Goal: Task Accomplishment & Management: Use online tool/utility

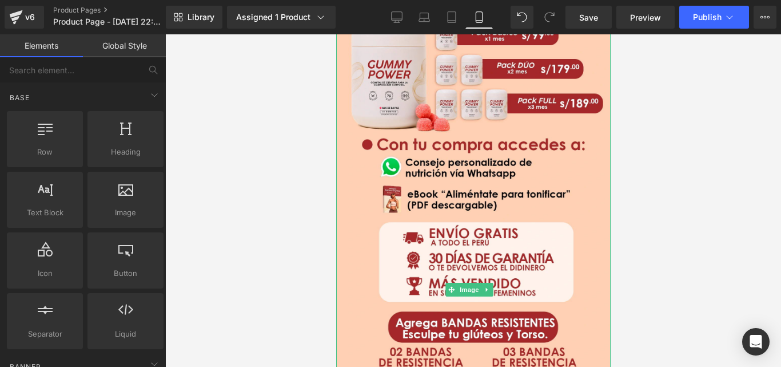
scroll to position [2173, 0]
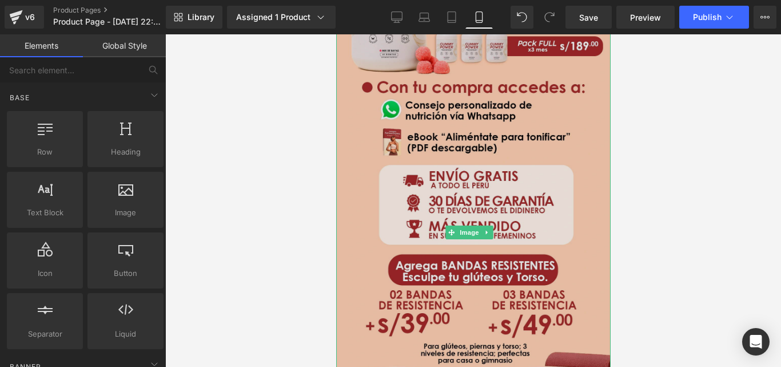
click at [564, 218] on img at bounding box center [473, 232] width 274 height 562
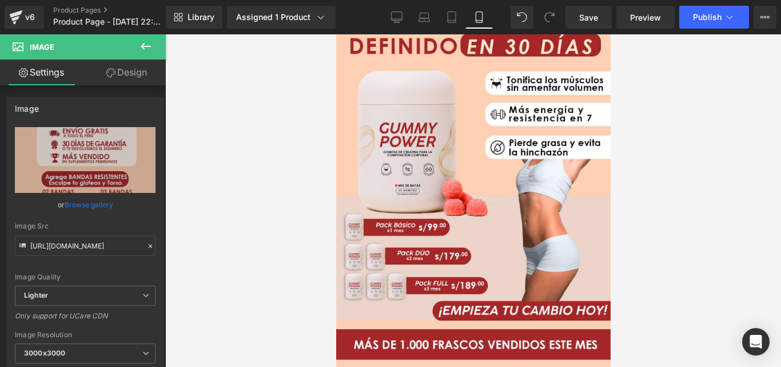
scroll to position [0, 0]
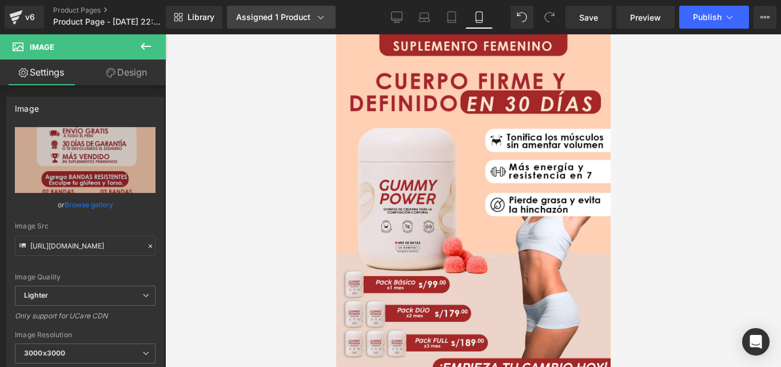
click at [273, 15] on div "Assigned 1 Product" at bounding box center [281, 16] width 90 height 11
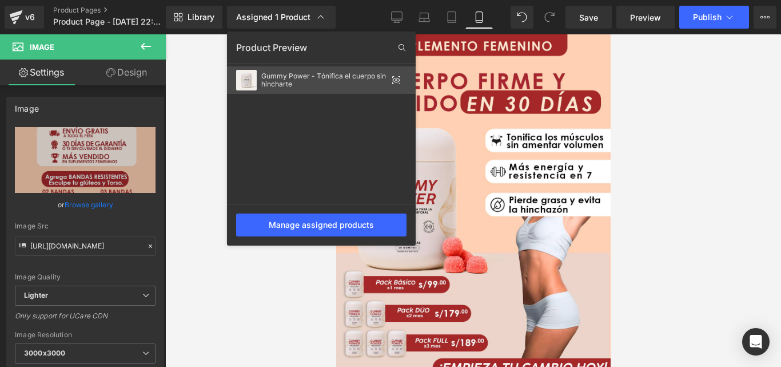
click at [332, 74] on div "Gummy Power - Tónifica el cuerpo sin hincharte" at bounding box center [324, 80] width 126 height 16
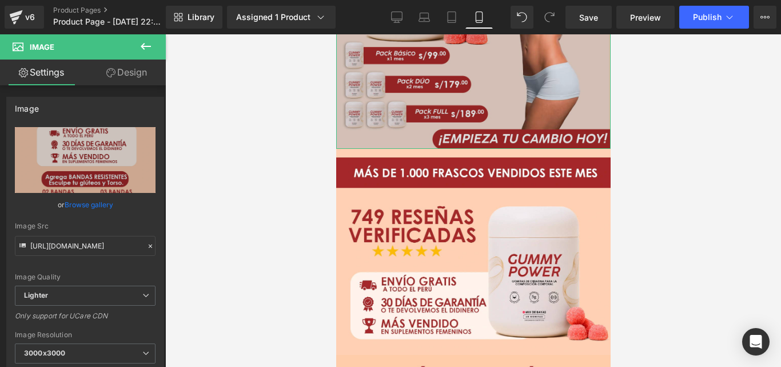
scroll to position [286, 0]
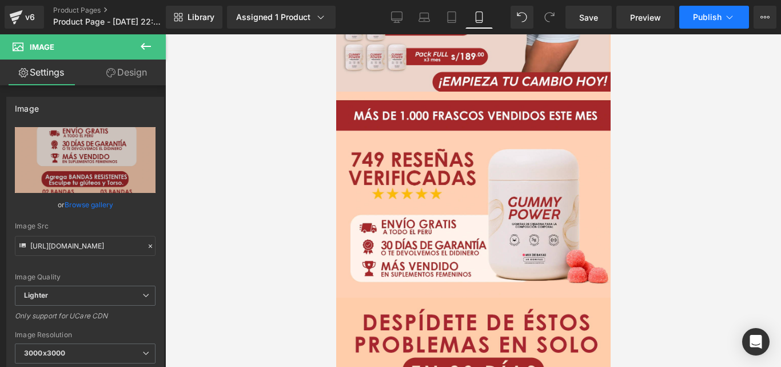
click at [706, 21] on span "Publish" at bounding box center [707, 17] width 29 height 9
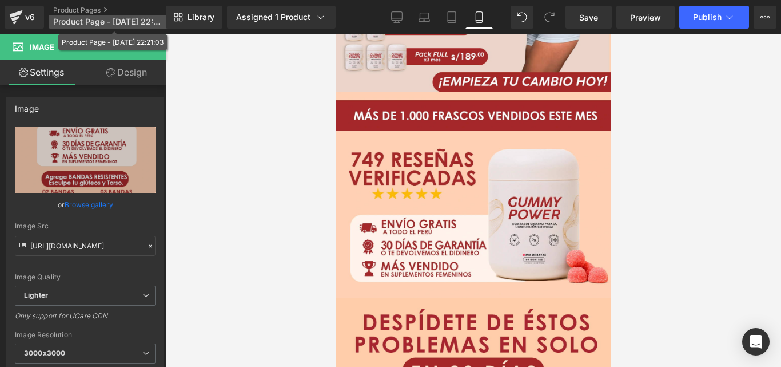
click at [103, 20] on span "Product Page - [DATE] 22:21:03" at bounding box center [108, 21] width 110 height 9
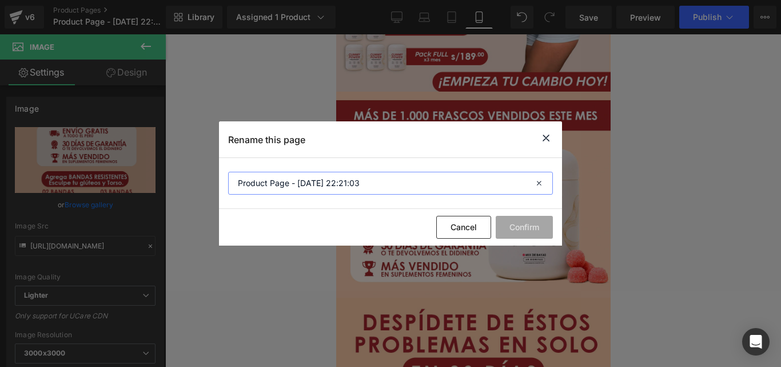
click at [407, 184] on input "Product Page - [DATE] 22:21:03" at bounding box center [390, 183] width 325 height 23
type input "Product Page - TONE"
click at [527, 225] on button "Confirm" at bounding box center [524, 227] width 57 height 23
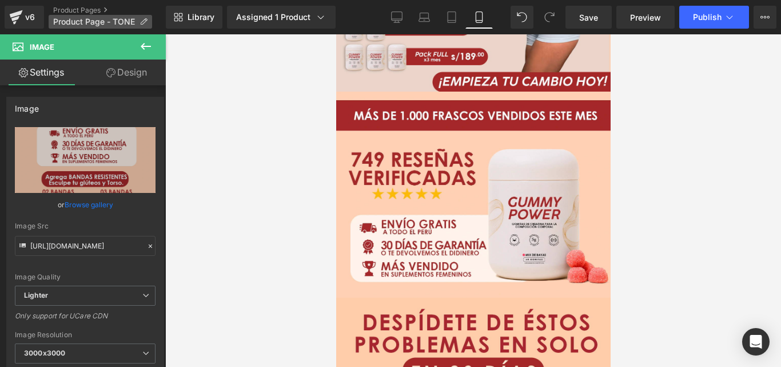
click at [144, 22] on icon at bounding box center [144, 22] width 8 height 8
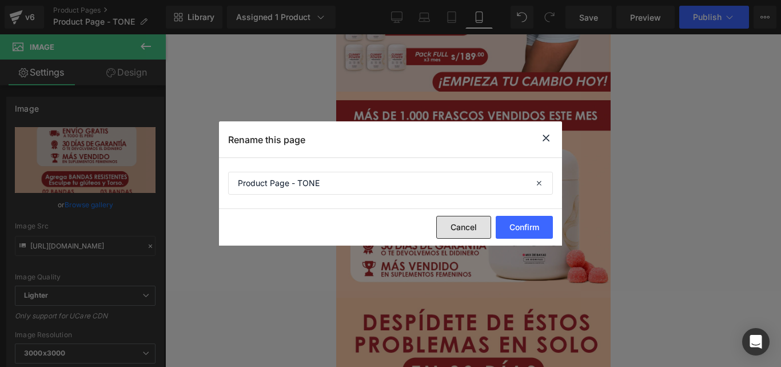
click at [464, 225] on button "Cancel" at bounding box center [463, 227] width 55 height 23
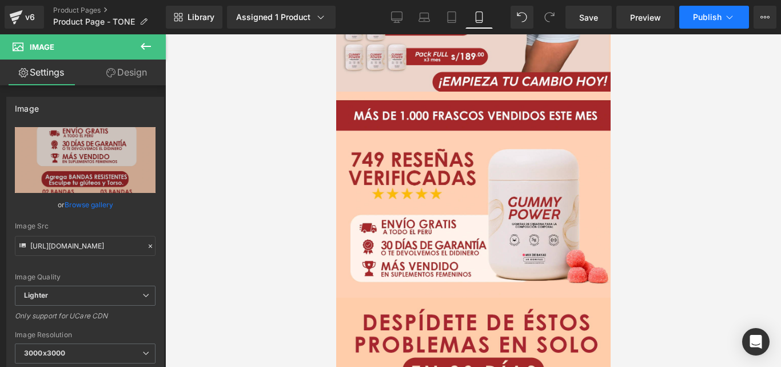
click at [700, 17] on span "Publish" at bounding box center [707, 17] width 29 height 9
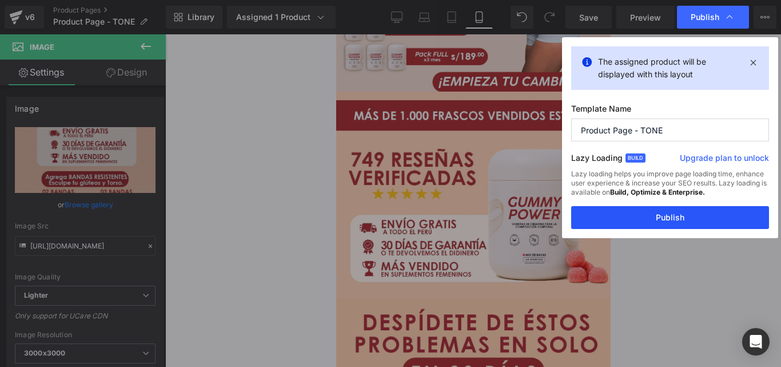
click at [676, 216] on button "Publish" at bounding box center [670, 217] width 198 height 23
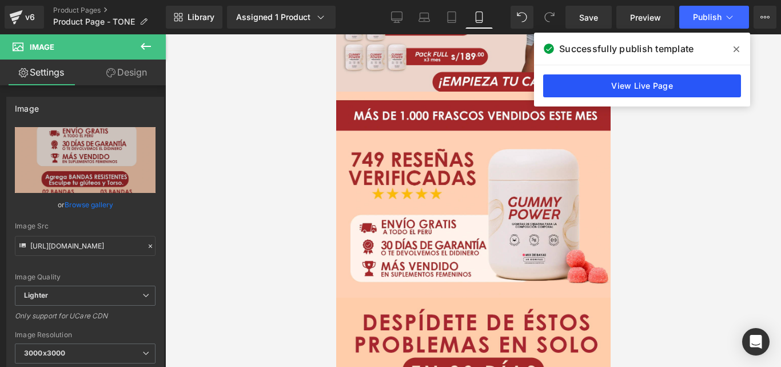
click at [638, 86] on link "View Live Page" at bounding box center [642, 85] width 198 height 23
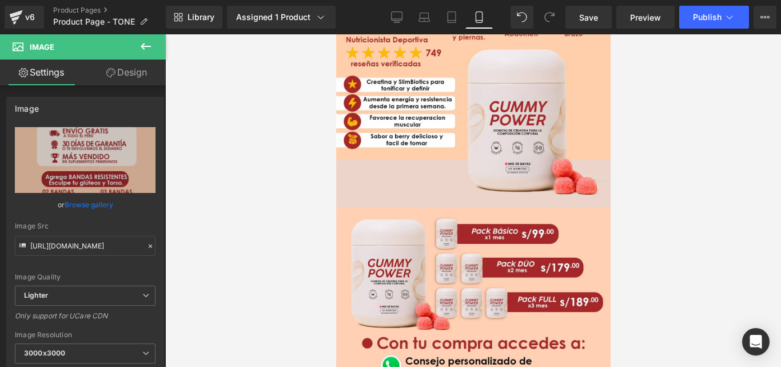
scroll to position [1947, 0]
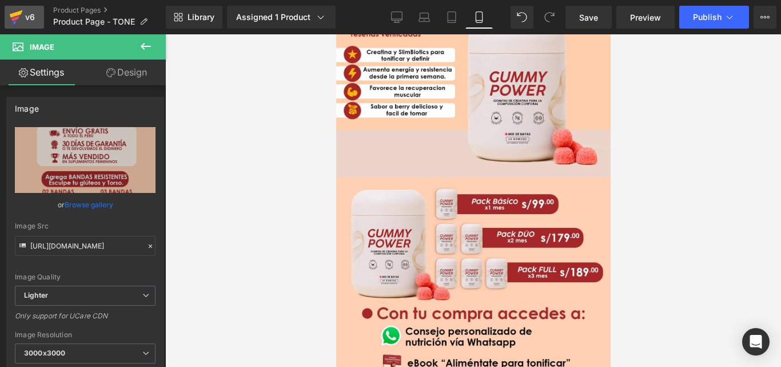
click at [21, 13] on icon at bounding box center [16, 13] width 13 height 7
